Goal: Task Accomplishment & Management: Complete application form

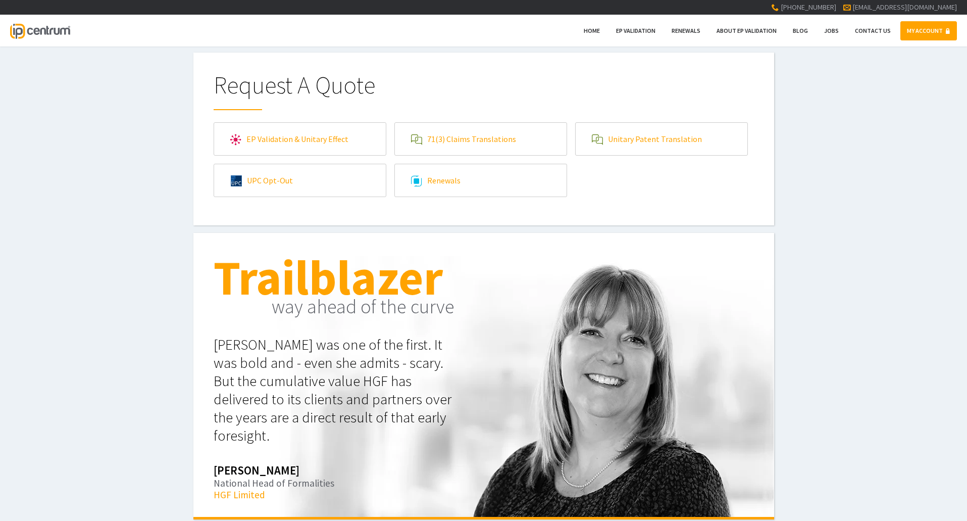
click at [298, 143] on link "EP Validation & Unitary Effect" at bounding box center [300, 139] width 172 height 32
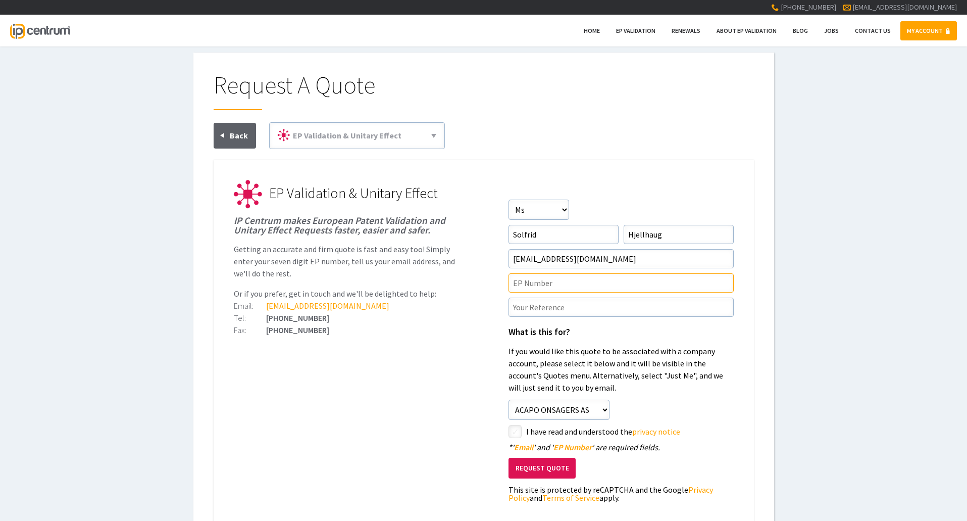
click at [579, 286] on input"] "text" at bounding box center [621, 282] width 225 height 19
click at [527, 279] on input"] "EP" at bounding box center [621, 282] width 225 height 19
type input"] "EP3854716"
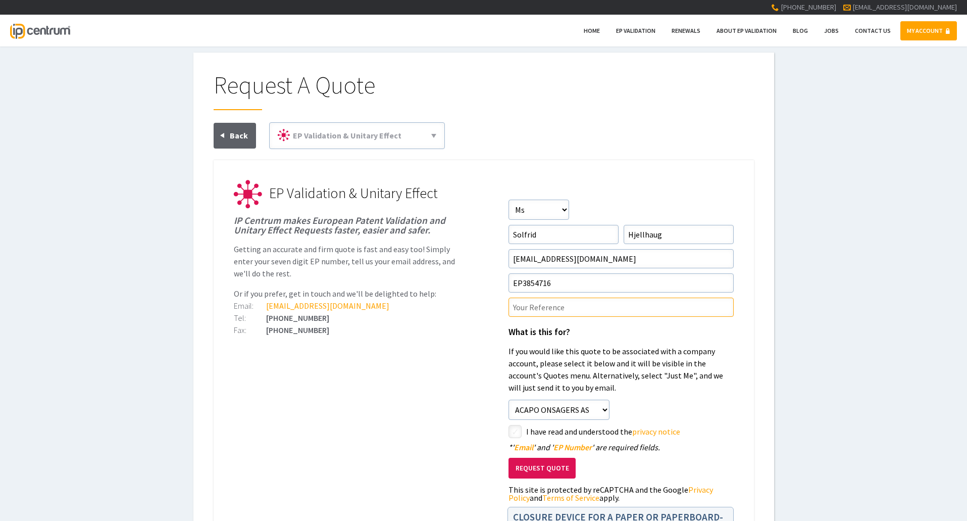
click at [527, 308] on input"] "text" at bounding box center [621, 306] width 225 height 19
paste input"] "p"
type input"] "p"
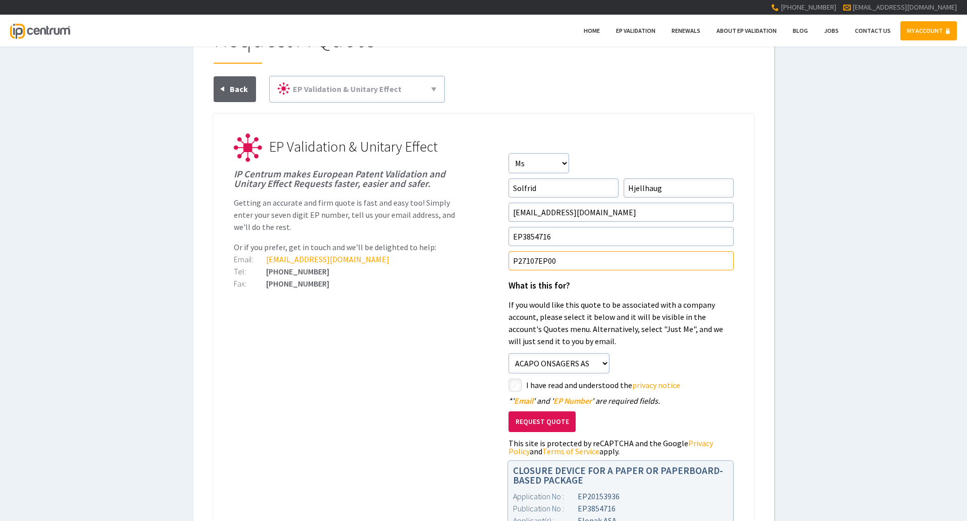
scroll to position [101, 0]
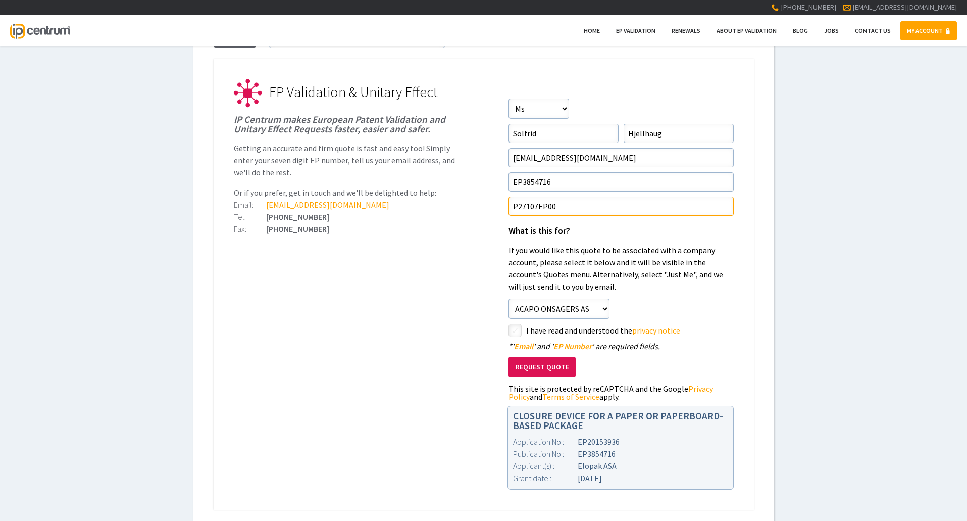
type input"] "P27107EP00"
click at [523, 327] on div "styled-checkbox I have read and understood the privacy notice" at bounding box center [621, 330] width 225 height 13
drag, startPoint x: 518, startPoint y: 329, endPoint x: 532, endPoint y: 350, distance: 24.4
click at [519, 329] on input"] "checkbox" at bounding box center [517, 331] width 12 height 12
checkbox input"] "true"
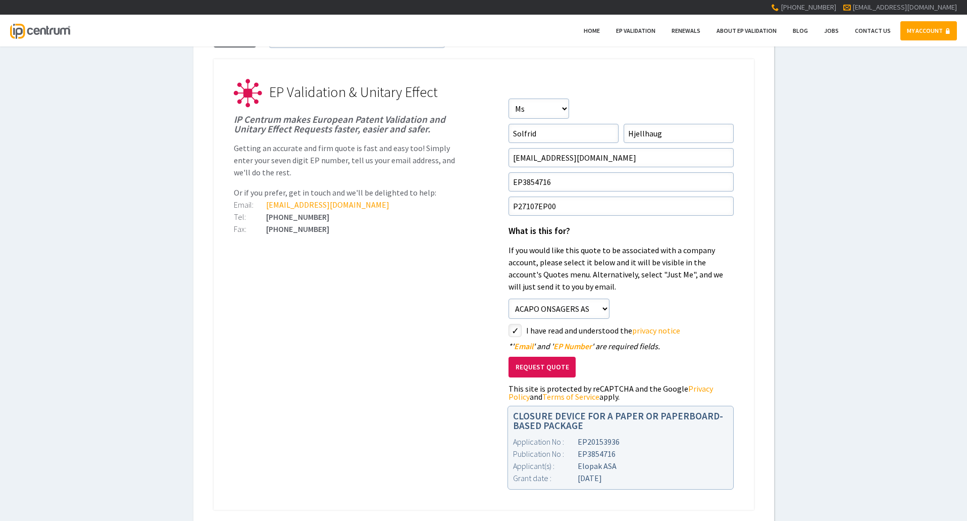
click at [539, 366] on button "Request Quote" at bounding box center [542, 367] width 67 height 21
